Goal: Information Seeking & Learning: Find contact information

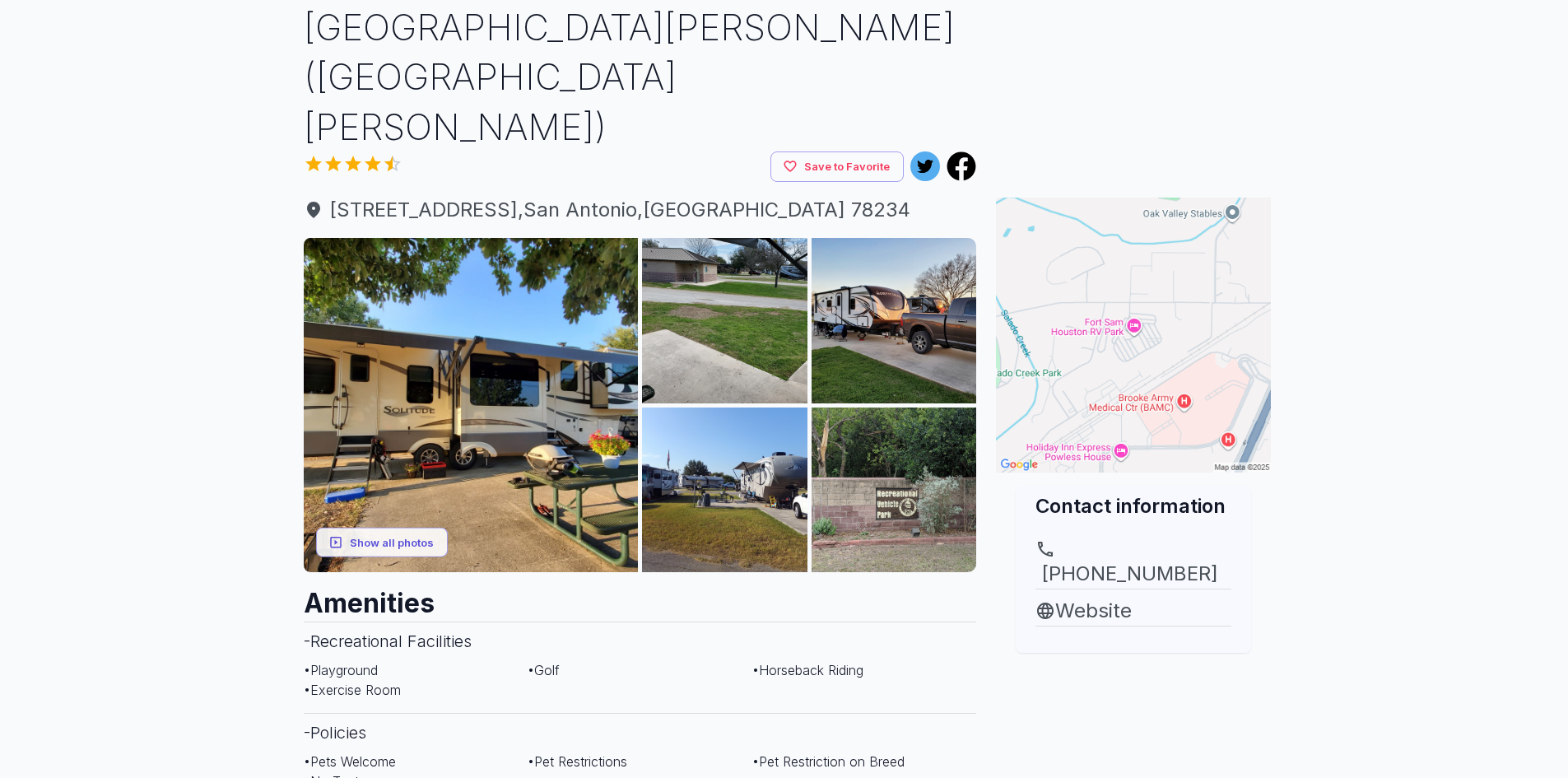
scroll to position [247, 0]
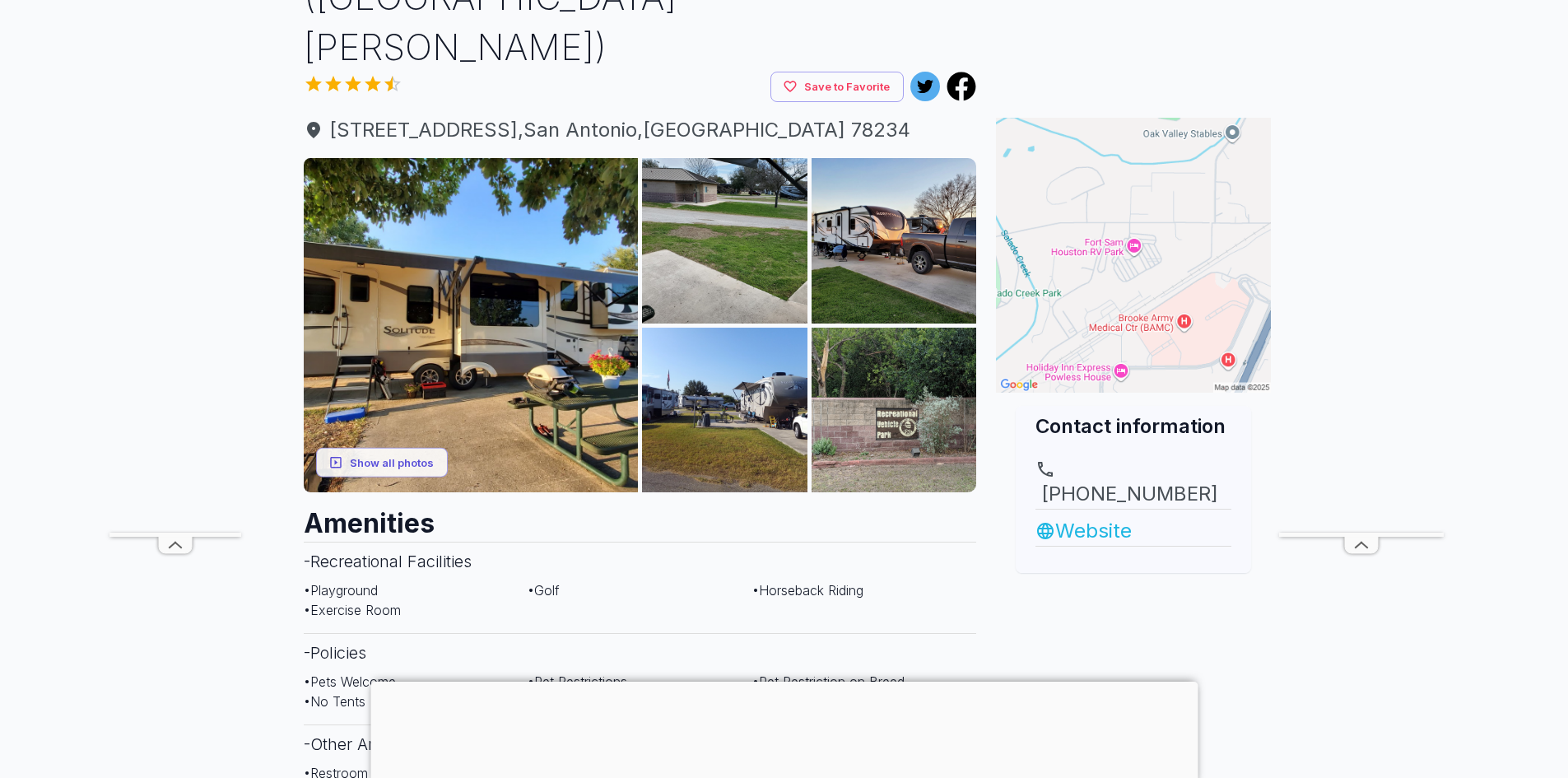
click at [1095, 516] on link "Website" at bounding box center [1133, 531] width 196 height 30
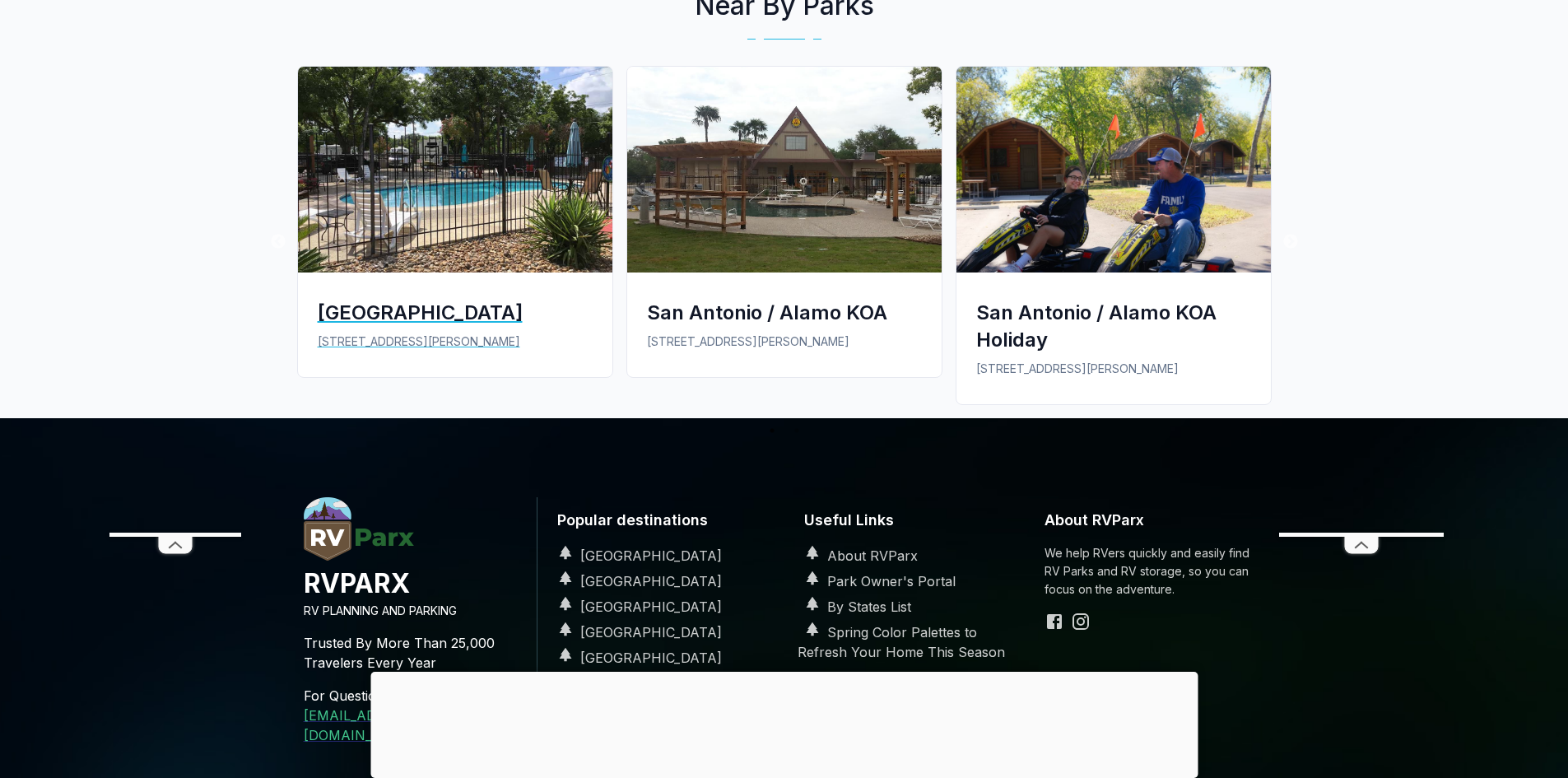
scroll to position [2222, 0]
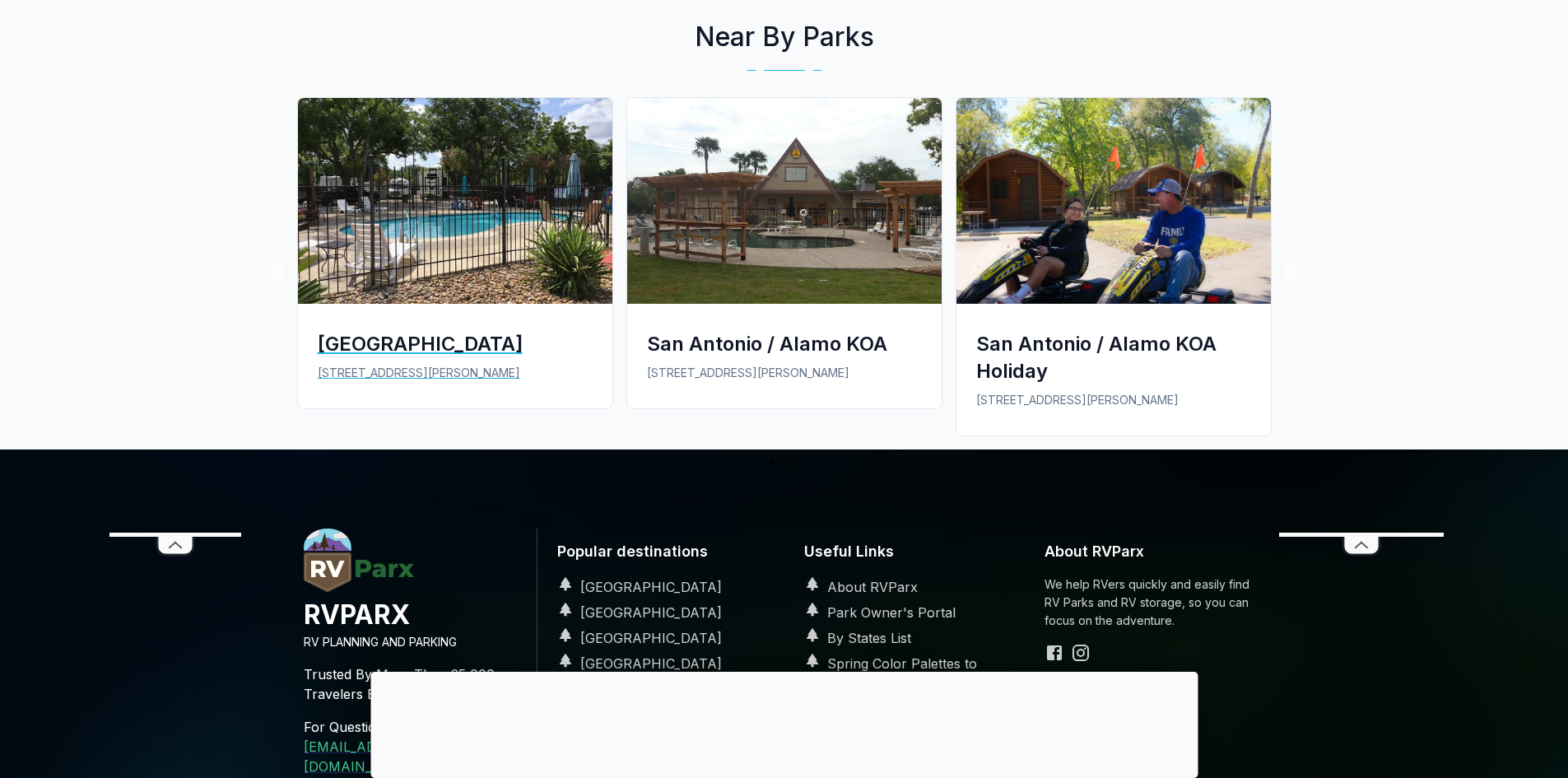
click at [459, 330] on div "[GEOGRAPHIC_DATA]" at bounding box center [455, 344] width 275 height 27
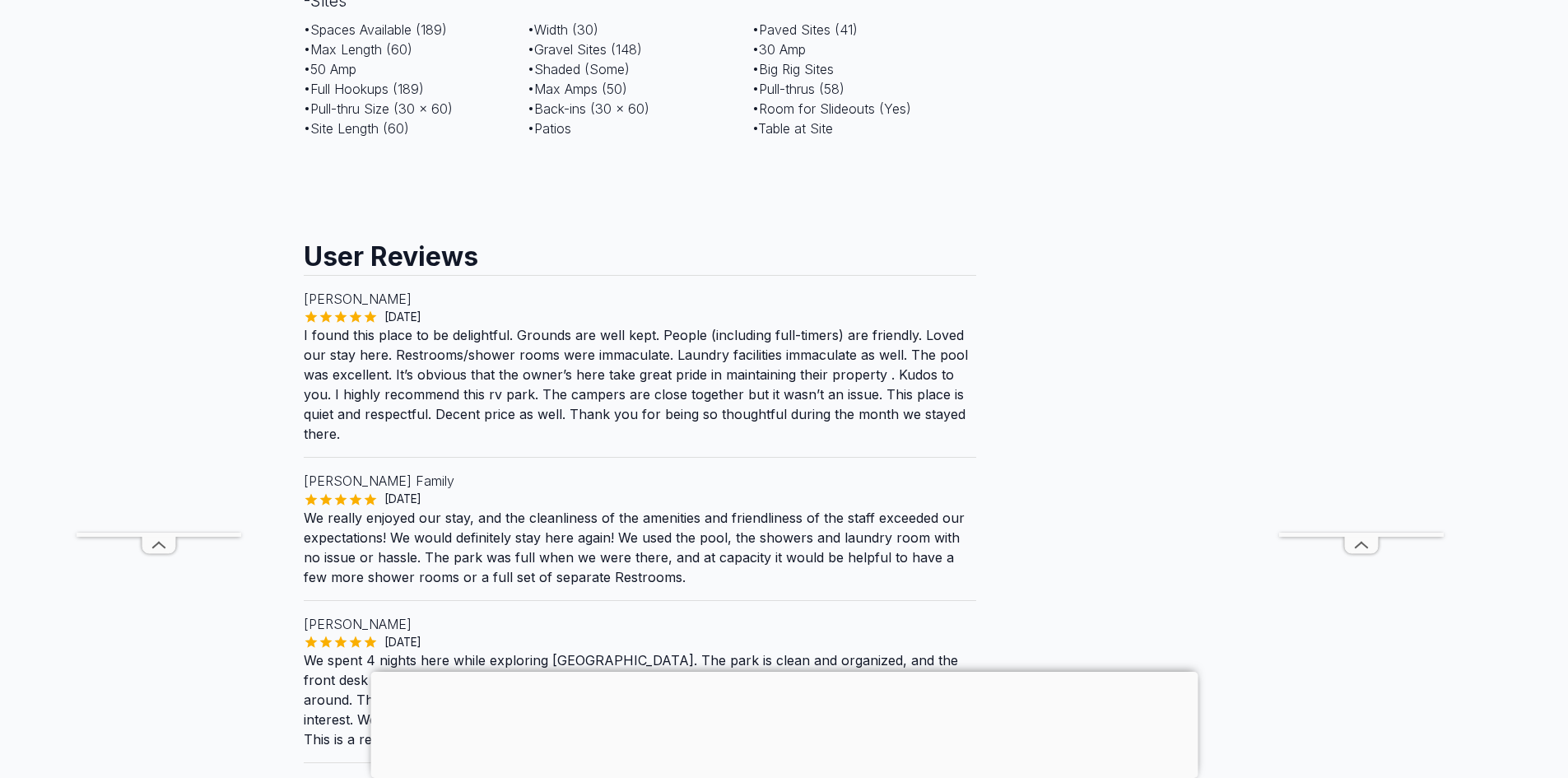
scroll to position [1317, 0]
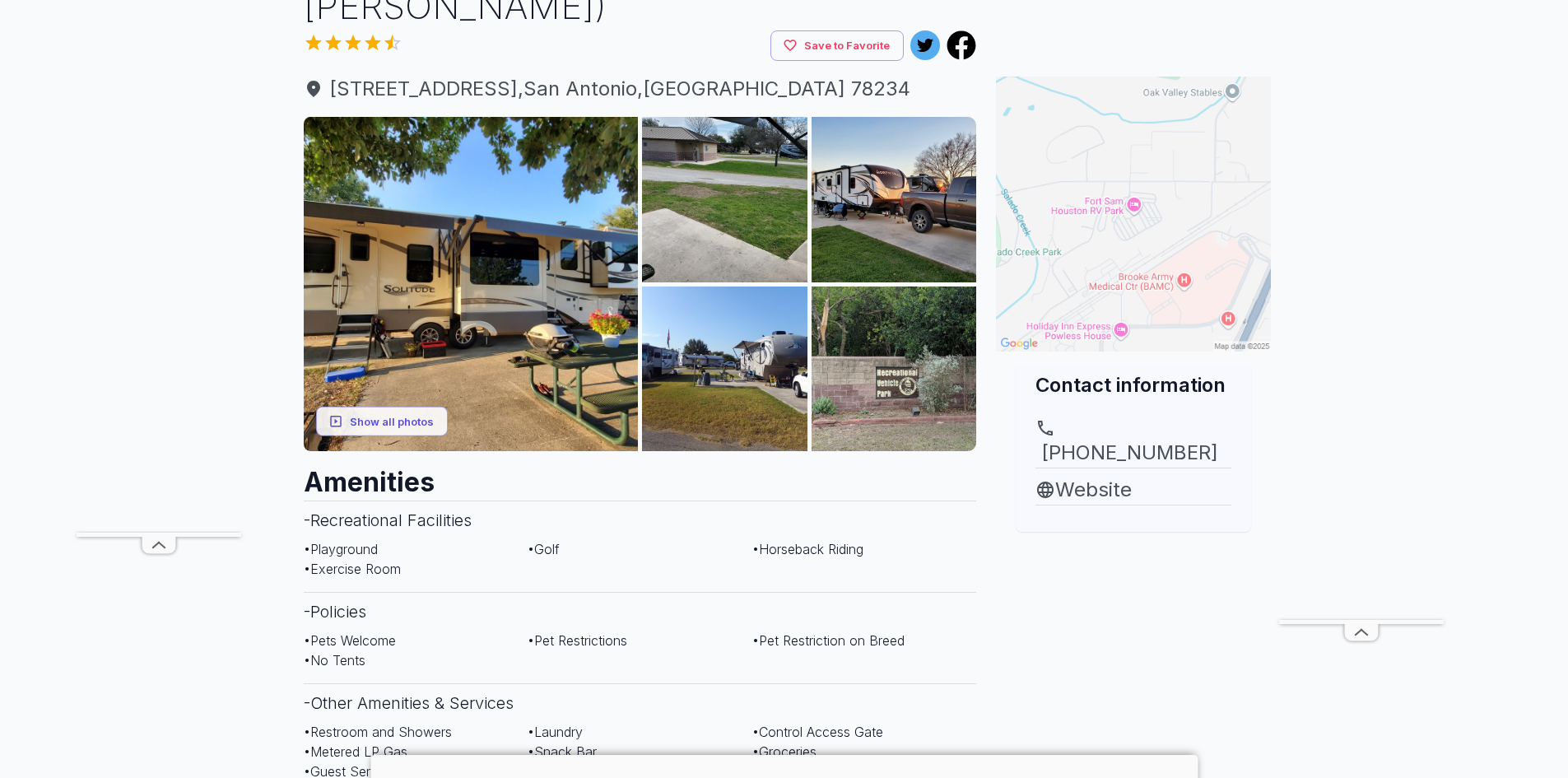
scroll to position [329, 0]
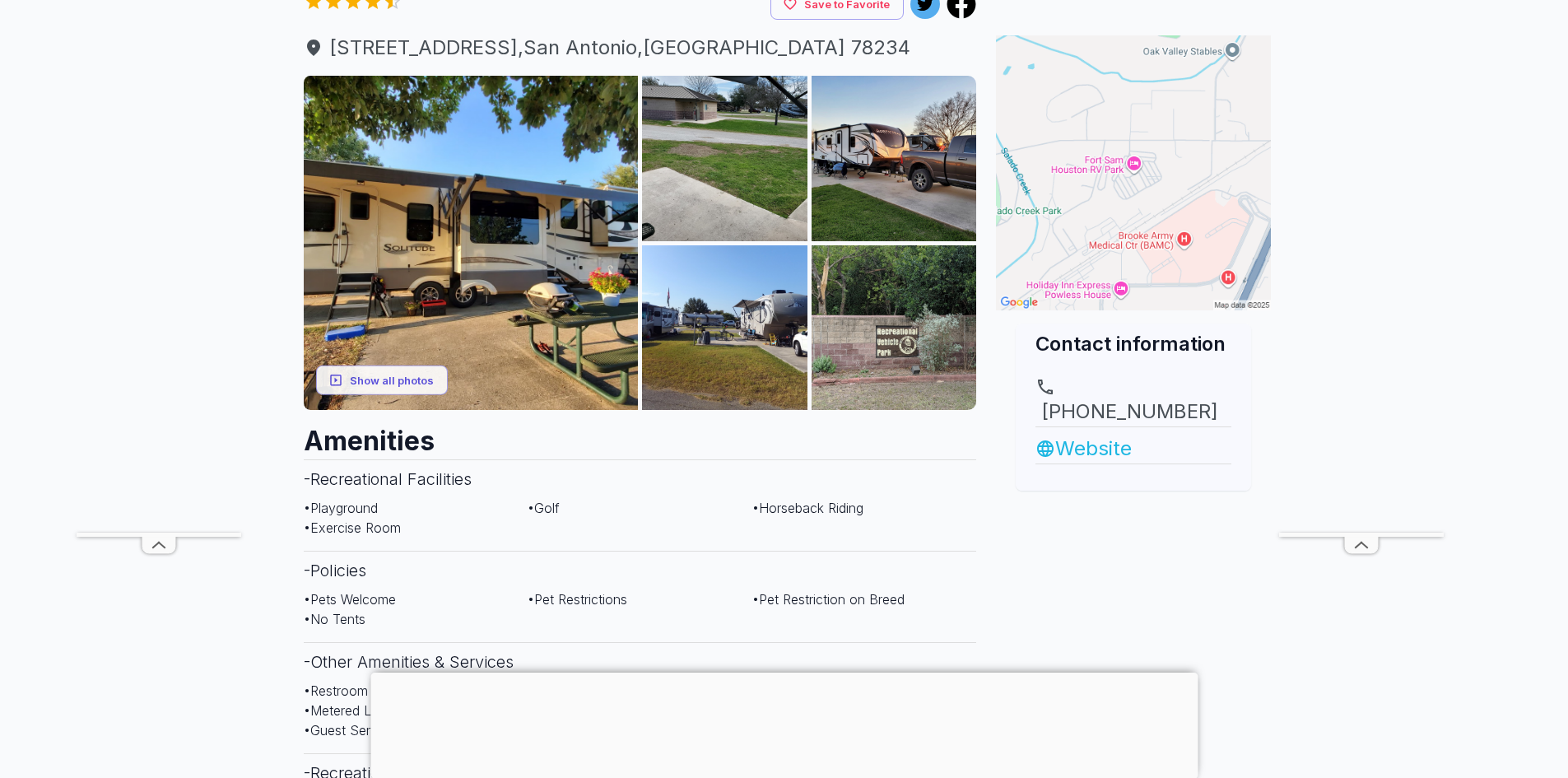
click at [1090, 434] on link "Website" at bounding box center [1133, 449] width 196 height 30
